Goal: Use online tool/utility: Utilize a website feature to perform a specific function

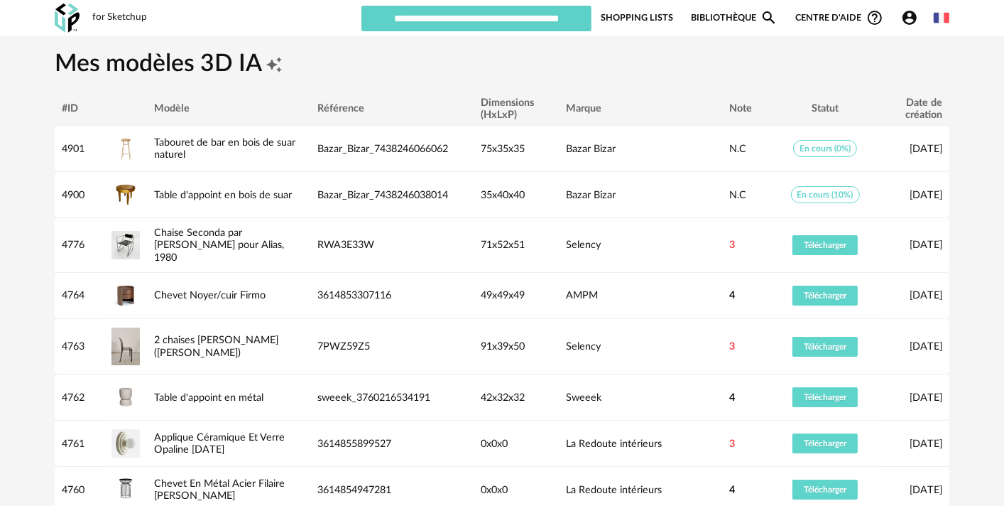
click at [737, 19] on link "Bibliothèque Magnify icon" at bounding box center [734, 17] width 87 height 27
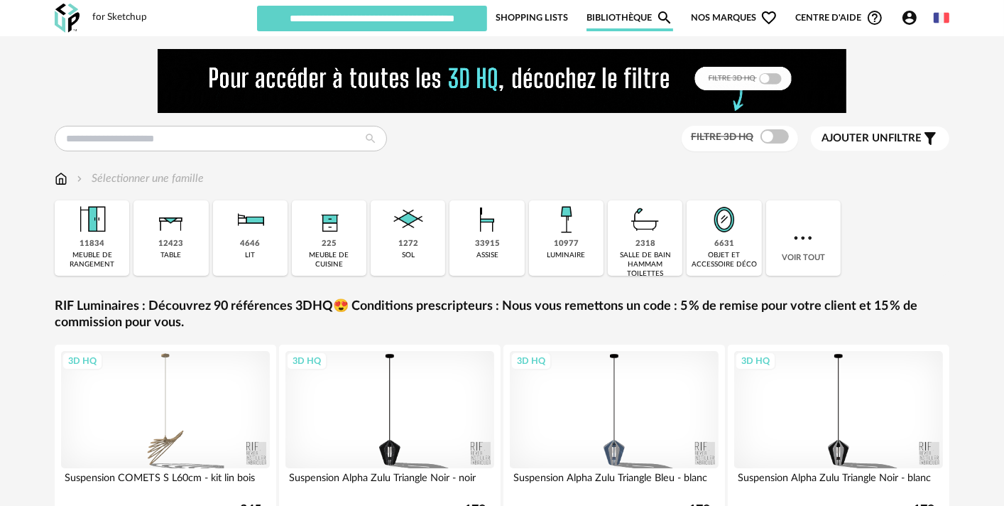
click at [903, 23] on icon "Account Circle icon" at bounding box center [909, 17] width 17 height 17
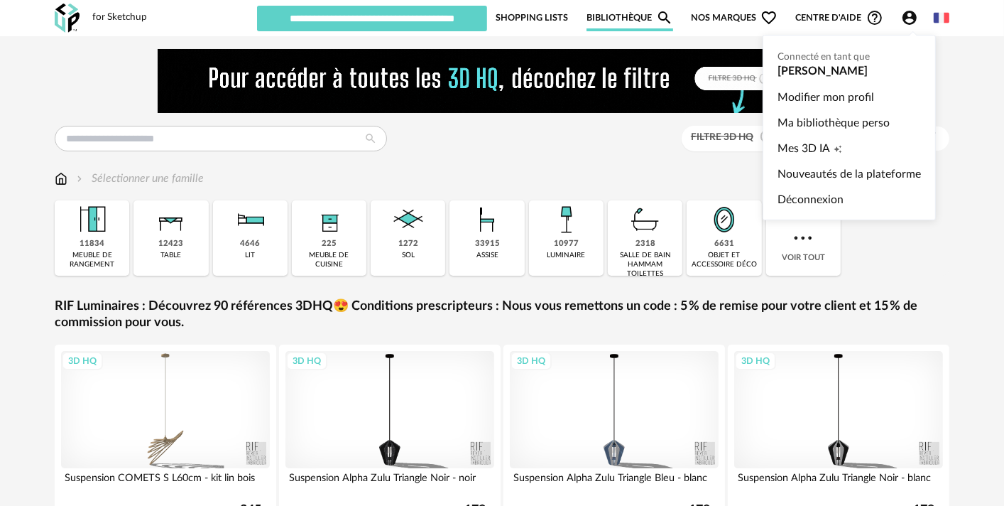
click at [592, 151] on div "Filtre 3D HQ Ajouter un filtre s Filter icon Filtrer par :" at bounding box center [502, 139] width 895 height 26
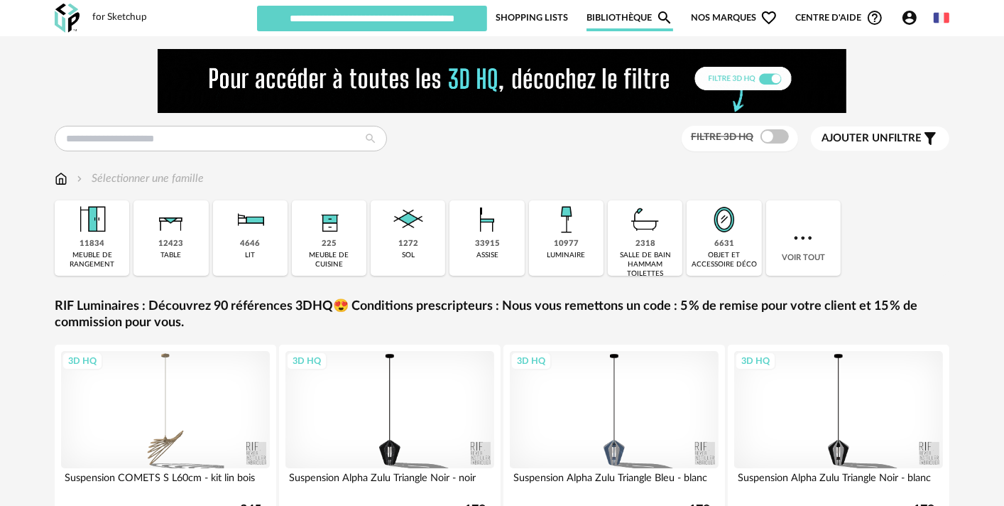
click at [59, 182] on img at bounding box center [61, 178] width 13 height 16
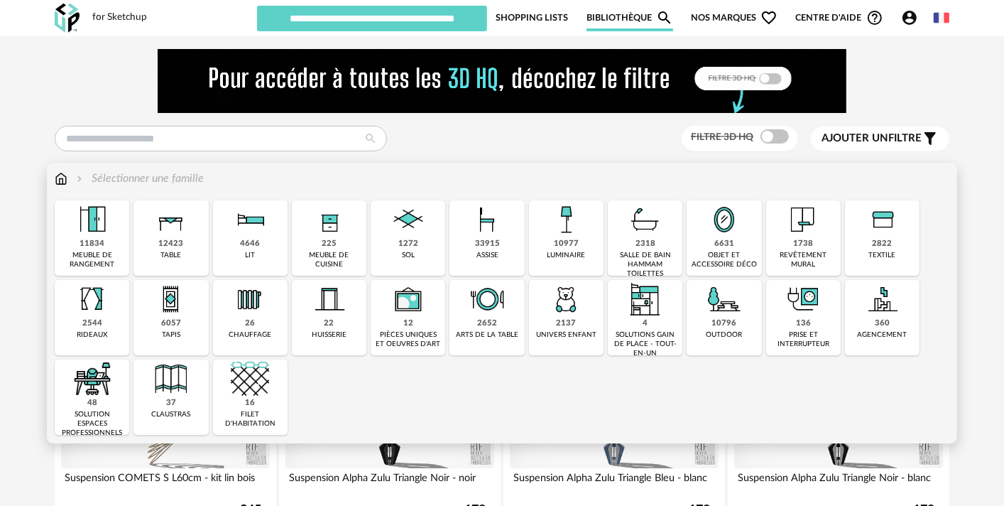
click at [493, 248] on div "33915" at bounding box center [487, 244] width 25 height 11
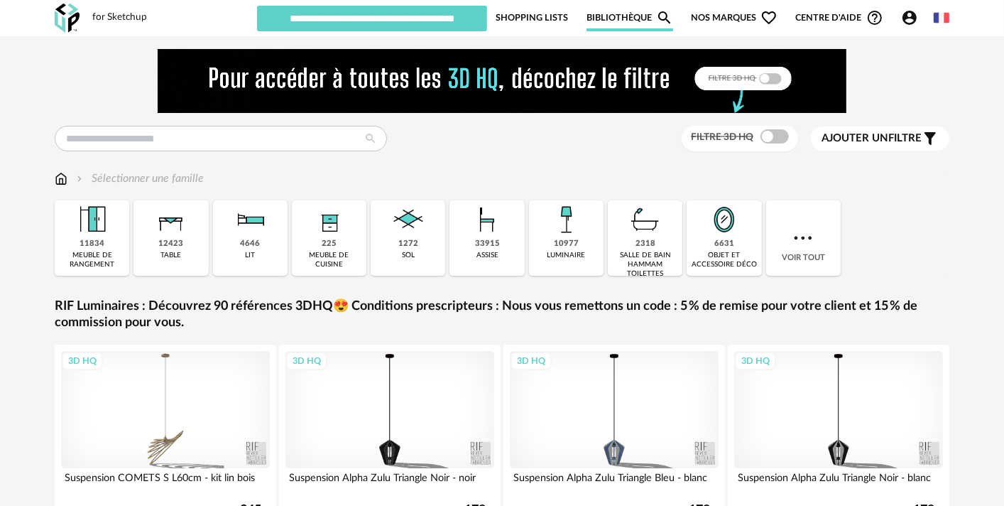
click at [493, 244] on div "33915" at bounding box center [487, 244] width 25 height 11
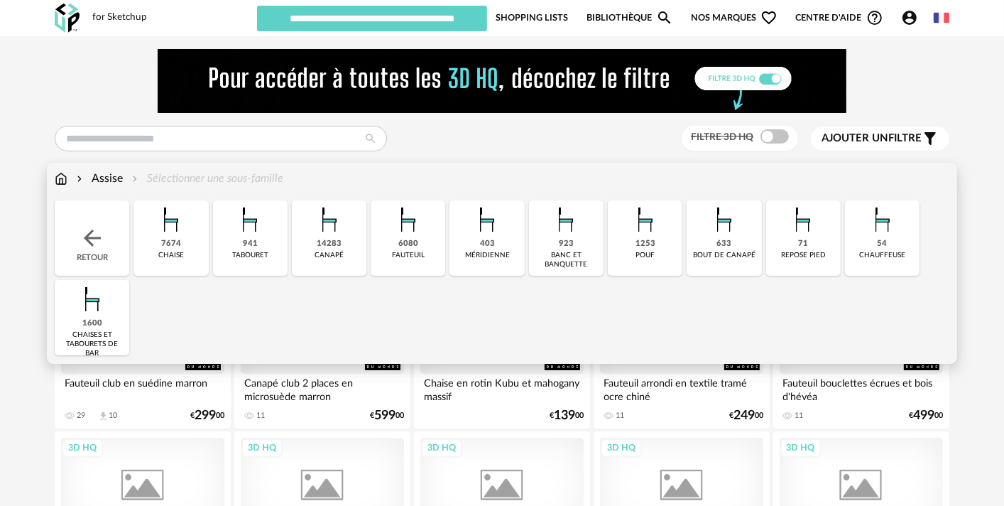
click at [572, 249] on div "923 banc et banquette" at bounding box center [566, 237] width 75 height 75
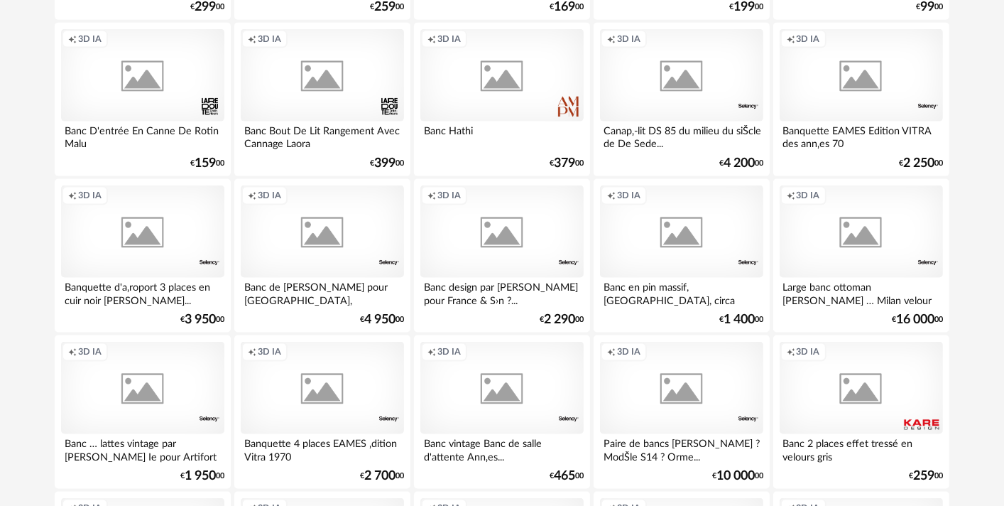
scroll to position [1654, 0]
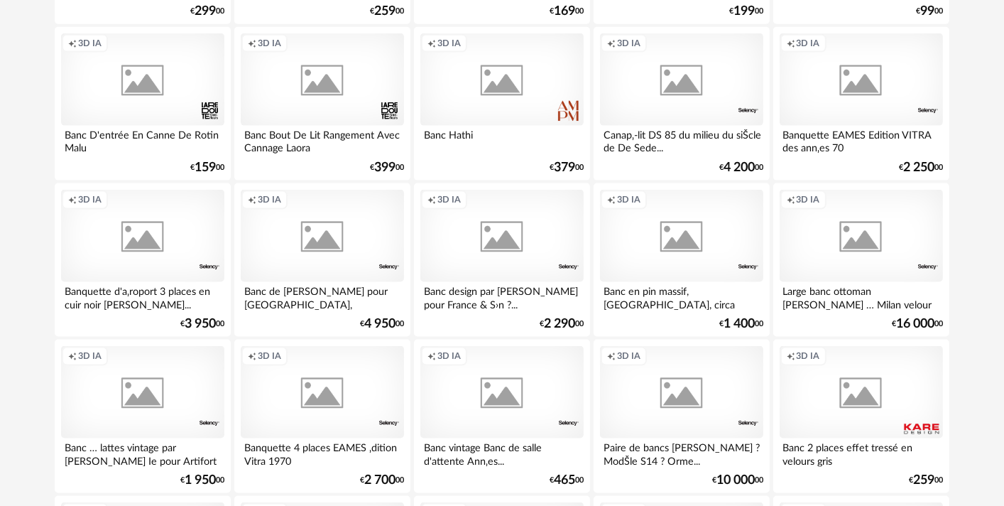
click at [517, 87] on div "Creation icon 3D IA" at bounding box center [501, 79] width 163 height 92
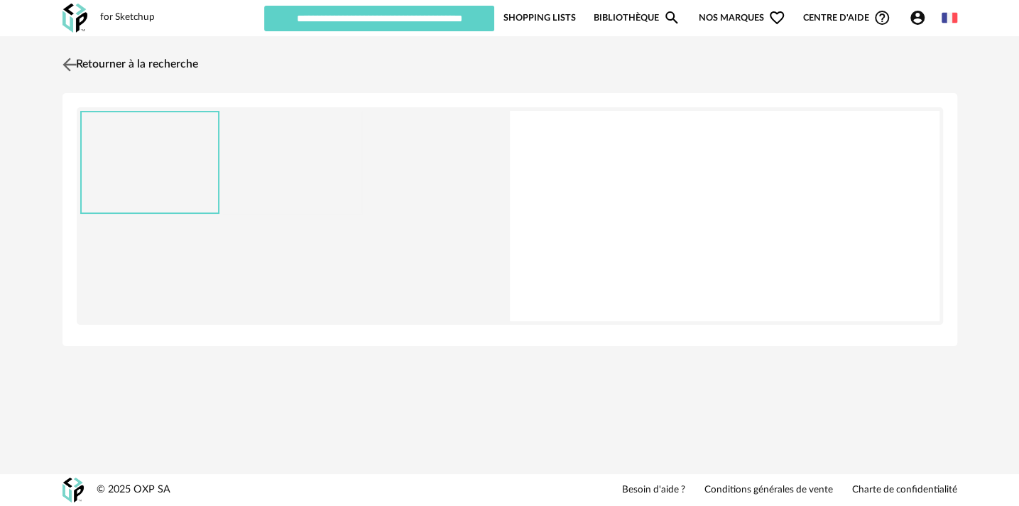
click at [82, 72] on link "Retourner à la recherche" at bounding box center [128, 64] width 139 height 31
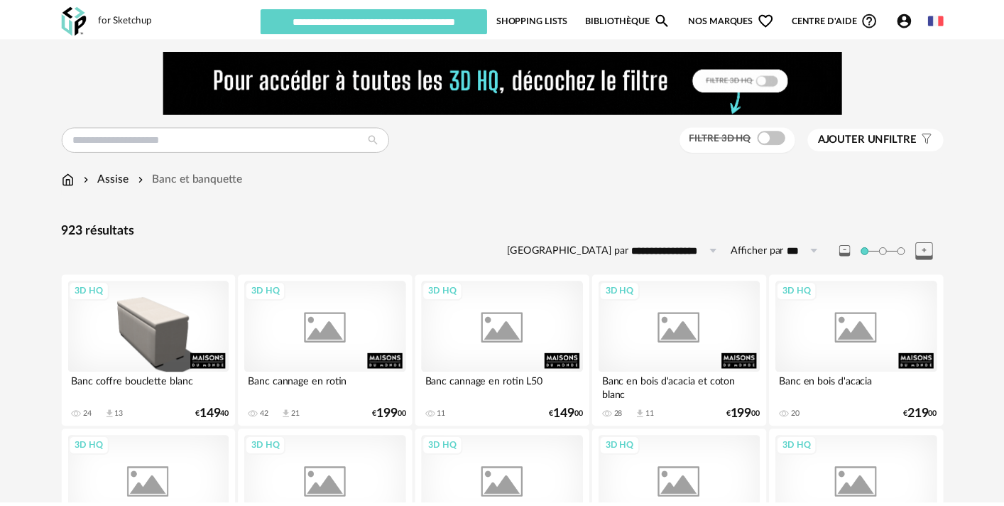
scroll to position [1654, 0]
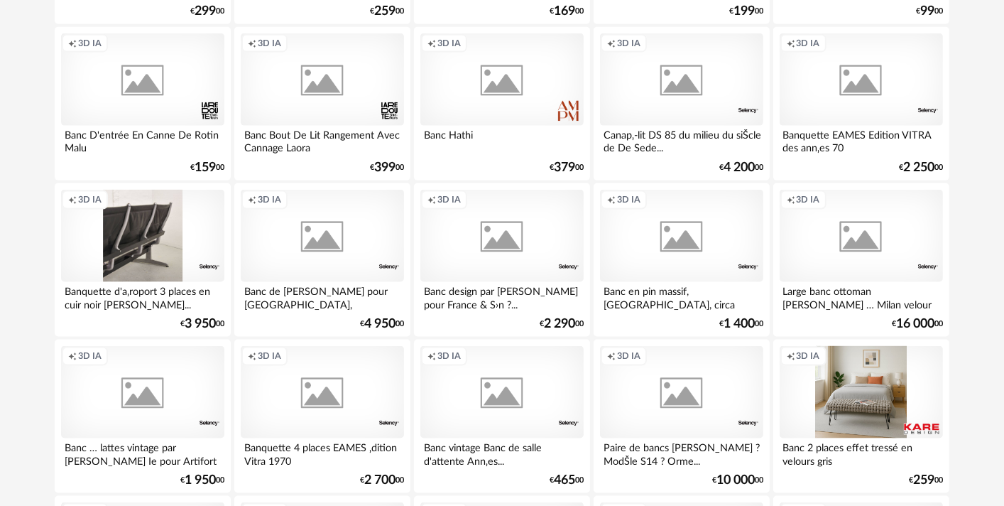
click at [851, 389] on div "Creation icon 3D IA" at bounding box center [861, 392] width 163 height 92
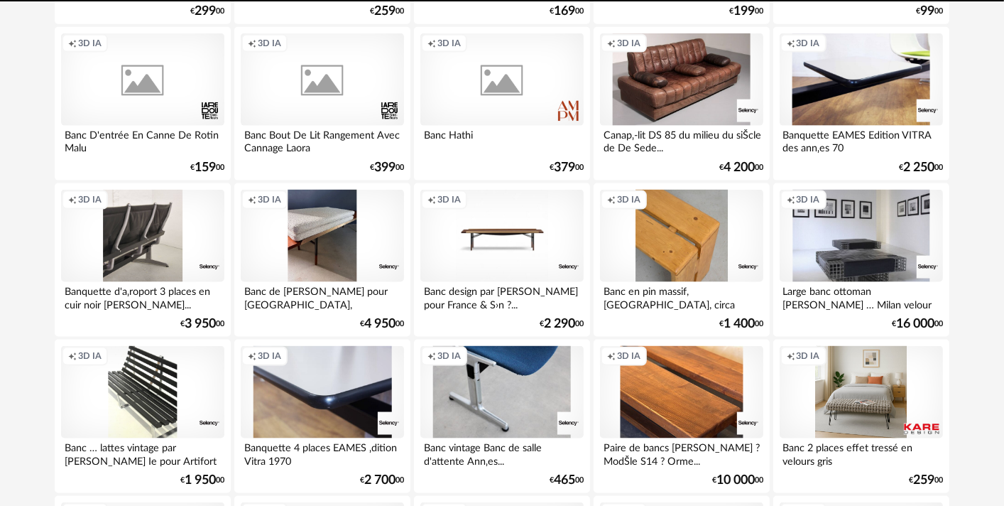
click at [836, 393] on div "Creation icon 3D IA" at bounding box center [861, 392] width 163 height 92
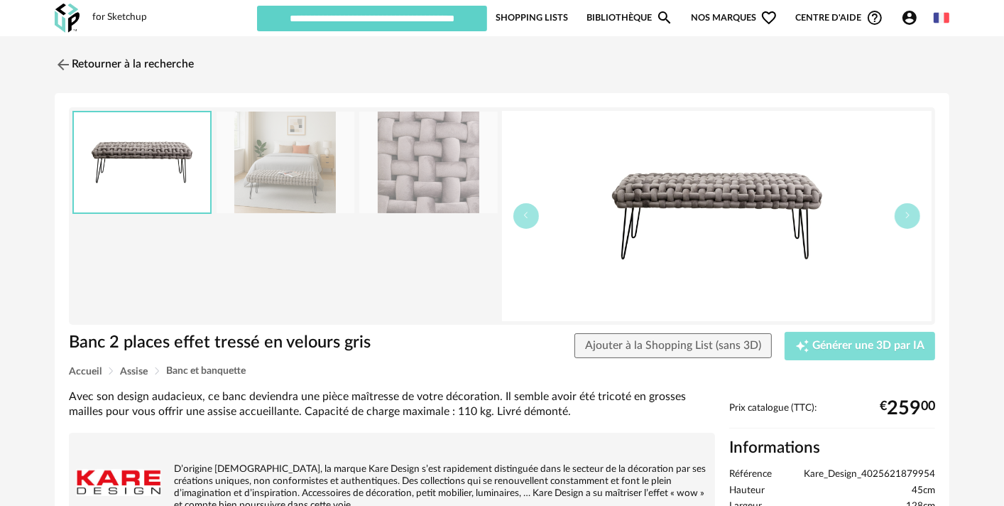
click at [829, 343] on span "Générer une 3D par IA" at bounding box center [868, 345] width 112 height 11
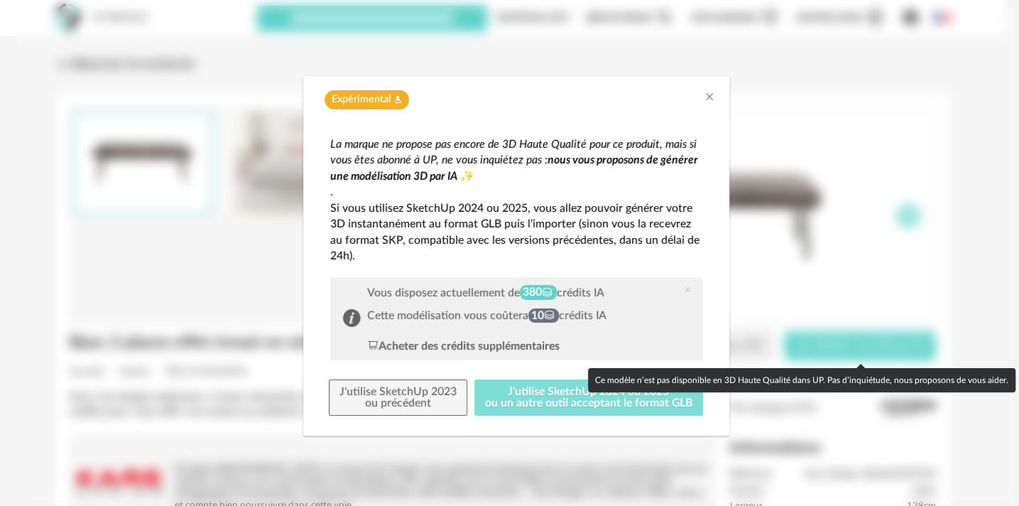
click at [533, 414] on button "J'utilise SketchUp 2024 ou 2025 ou un autre outil acceptant le format GLB" at bounding box center [588, 397] width 229 height 37
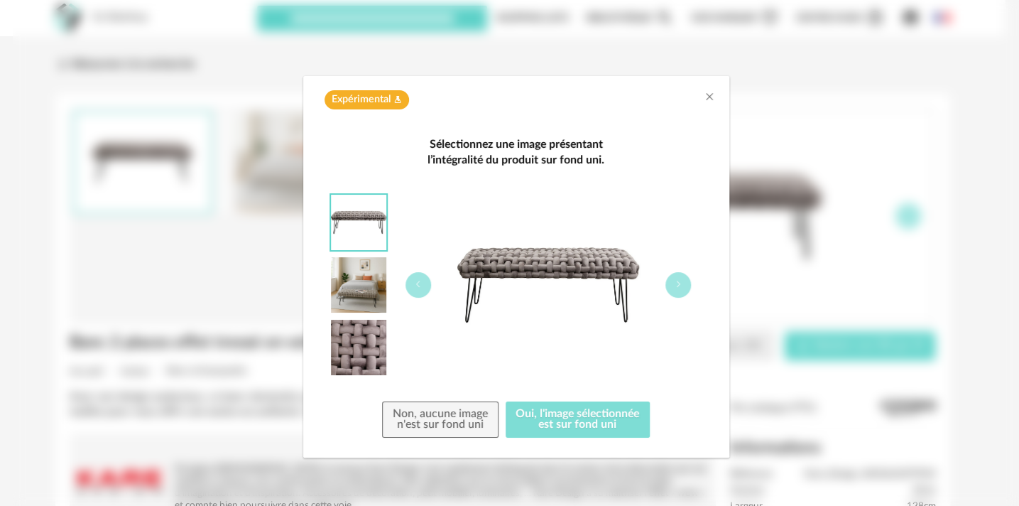
click at [563, 419] on button "Oui, l'image sélectionnée est sur fond uni" at bounding box center [578, 419] width 145 height 37
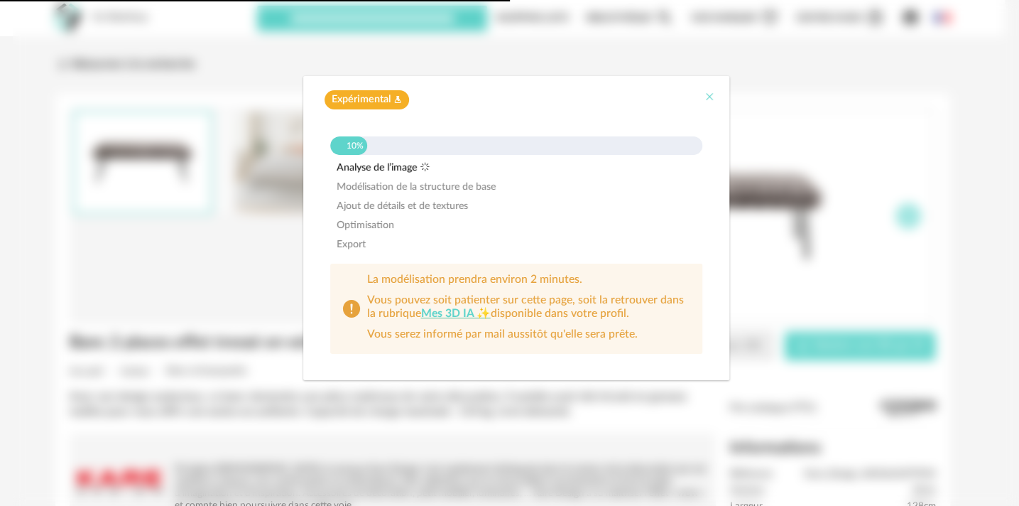
click at [711, 97] on icon "Close" at bounding box center [709, 96] width 11 height 11
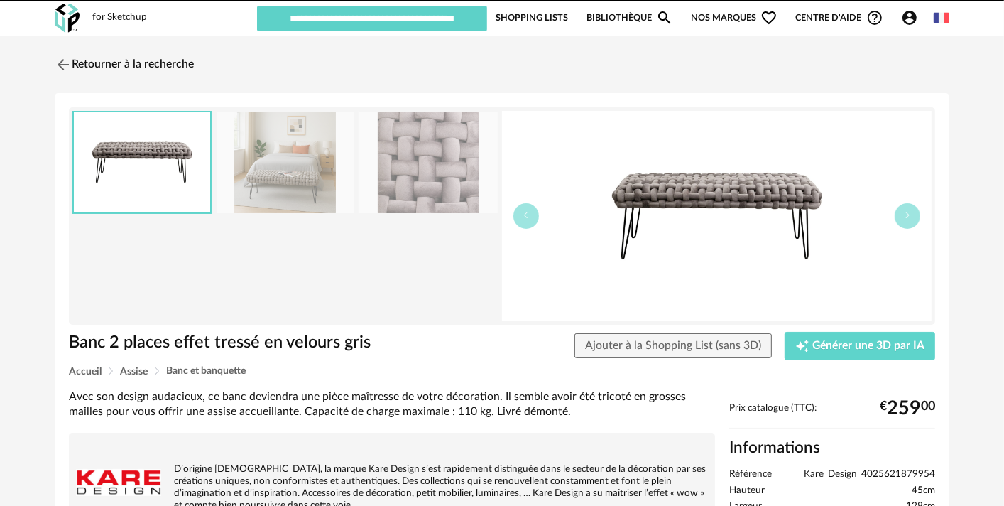
click at [914, 23] on icon "Account Circle icon" at bounding box center [909, 17] width 17 height 17
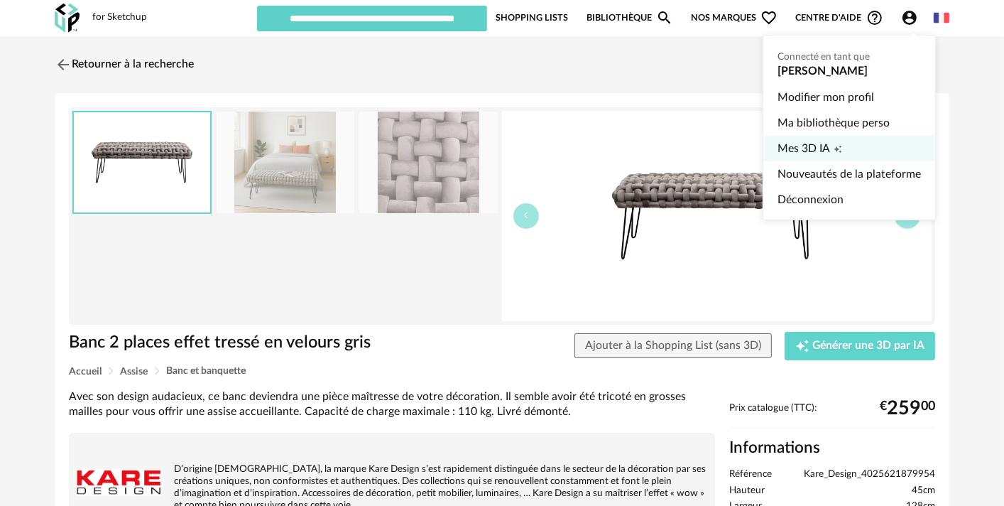
click at [824, 146] on span "Mes 3D IA" at bounding box center [803, 149] width 53 height 26
